Goal: Information Seeking & Learning: Check status

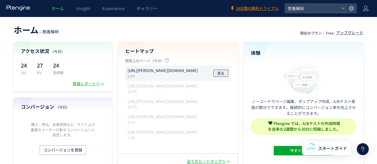
click at [219, 73] on span "見る" at bounding box center [220, 73] width 7 height 7
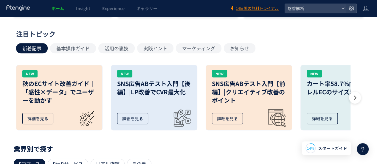
scroll to position [63, 0]
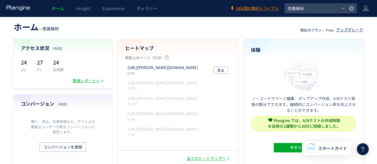
scroll to position [0, 0]
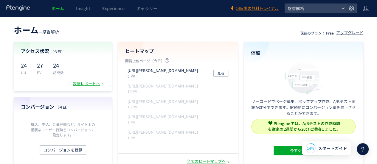
click at [115, 98] on section "アクセス状況 （[DATE]） 24 UU 27 PV 24 訪問数 数値レポートへ コンバージョン （[DATE]） 購入、申込、会員登録など、サイト上の重…" at bounding box center [189, 106] width 350 height 128
click at [242, 102] on section "アクセス状況 （[DATE]） 24 UU 27 PV 24 訪問数 数値レポートへ コンバージョン （[DATE]） 購入、申込、会員登録など、サイト上の重…" at bounding box center [189, 106] width 350 height 128
click at [241, 104] on section "アクセス状況 （[DATE]） 24 UU 27 PV 24 訪問数 数値レポートへ コンバージョン （[DATE]） 購入、申込、会員登録など、サイト上の重…" at bounding box center [189, 106] width 350 height 128
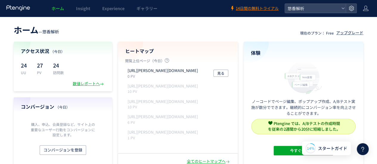
click at [241, 104] on section "アクセス状況 （[DATE]） 24 UU 27 PV 24 訪問数 数値レポートへ コンバージョン （[DATE]） 購入、申込、会員登録など、サイト上の重…" at bounding box center [189, 106] width 350 height 128
